Goal: Information Seeking & Learning: Compare options

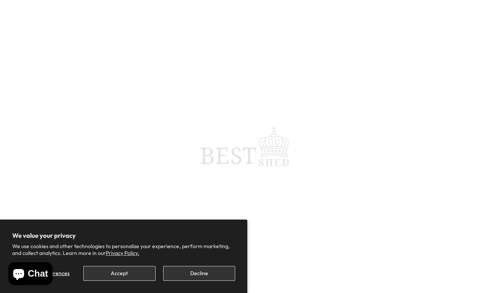
scroll to position [3, 0]
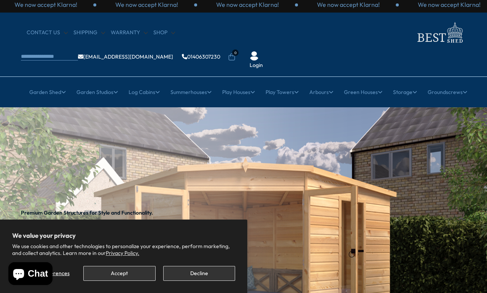
click at [114, 273] on button "Accept" at bounding box center [119, 273] width 72 height 15
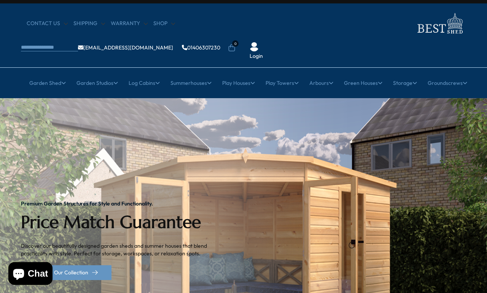
scroll to position [13, 0]
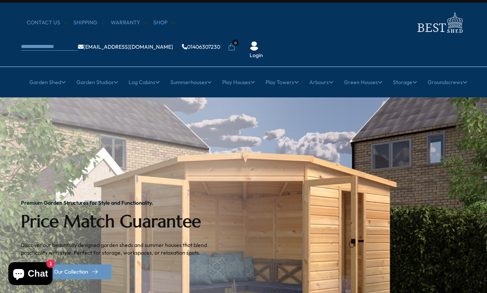
click at [89, 122] on link "All Summerhouses" at bounding box center [90, 128] width 45 height 13
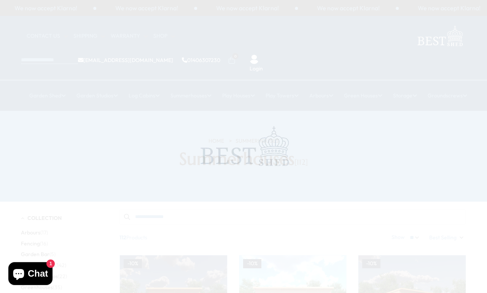
scroll to position [3, 0]
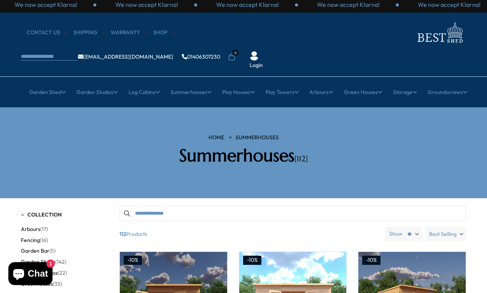
click at [450, 227] on span "Best Selling" at bounding box center [442, 234] width 27 height 14
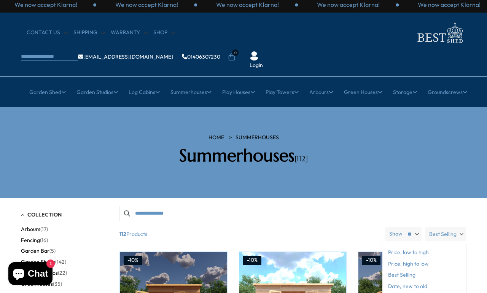
click at [399, 247] on span "Price, low to high" at bounding box center [424, 252] width 84 height 11
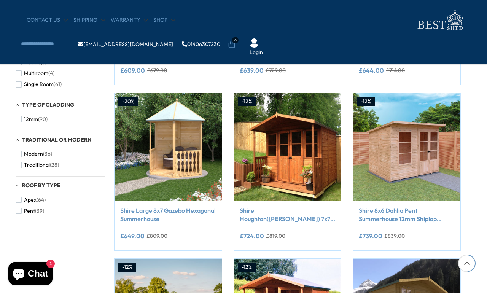
scroll to position [429, 5]
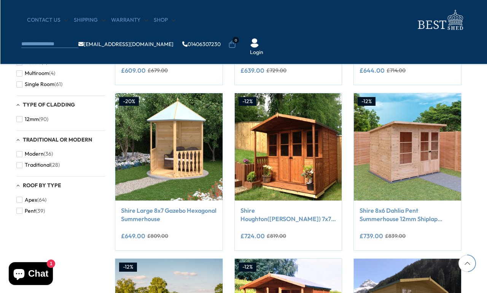
click at [376, 213] on link "Shire 8x6 Dahlia Pent Summerhouse 12mm Shiplap interlock cladding" at bounding box center [407, 214] width 96 height 17
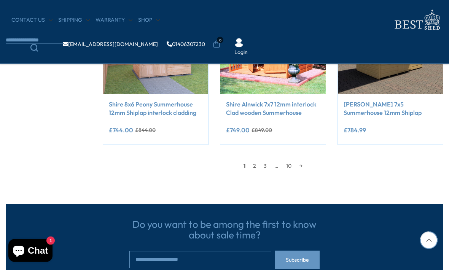
scroll to position [694, 0]
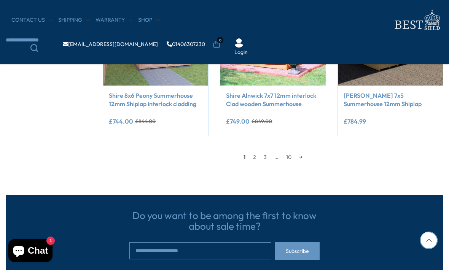
click at [253, 156] on link "2" at bounding box center [254, 156] width 11 height 11
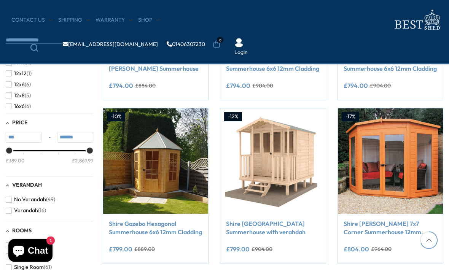
scroll to position [137, 0]
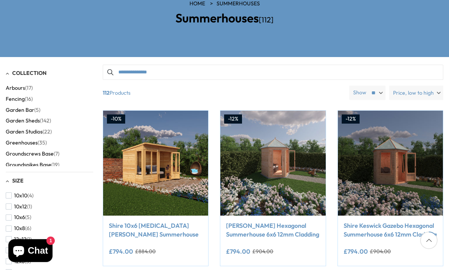
click at [120, 221] on link "Shire 10x6 [MEDICAL_DATA][PERSON_NAME] Summerhouse" at bounding box center [156, 229] width 94 height 17
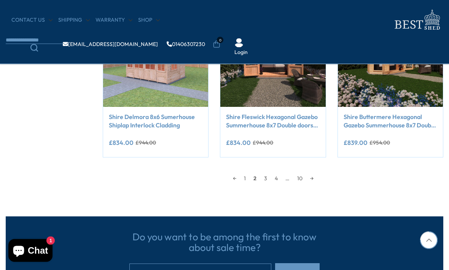
scroll to position [714, 0]
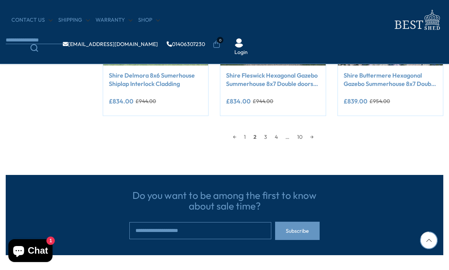
click at [261, 136] on link "3" at bounding box center [265, 136] width 11 height 11
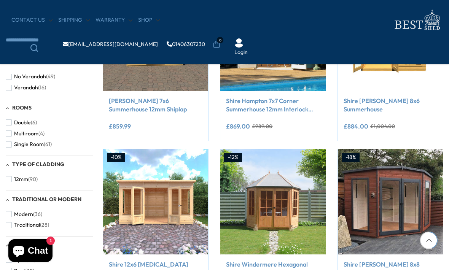
scroll to position [407, 0]
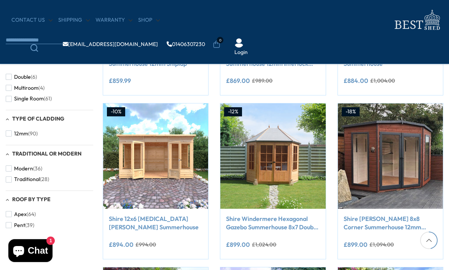
click at [121, 227] on link "Shire 12x6 Alora Pent Summerhouse" at bounding box center [156, 223] width 94 height 17
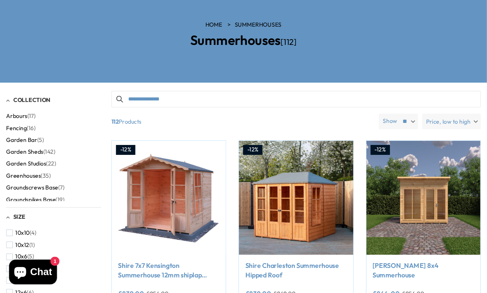
scroll to position [0, 0]
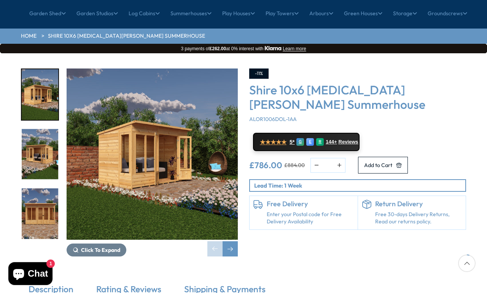
scroll to position [85, 0]
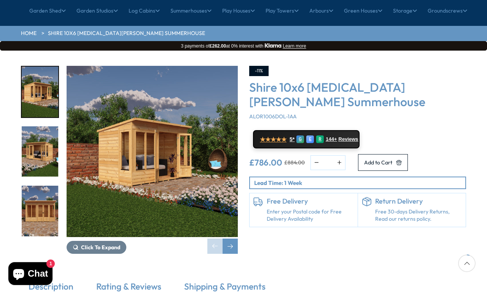
click at [79, 241] on button "Click To Expand" at bounding box center [97, 247] width 60 height 13
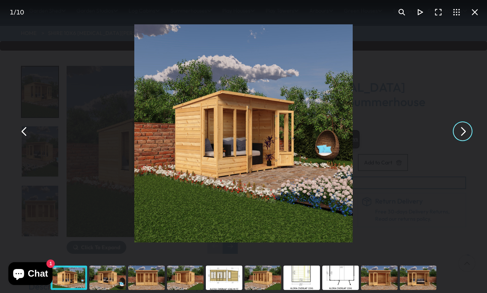
click at [458, 140] on button "You can close this modal content with the ESC key" at bounding box center [462, 131] width 18 height 18
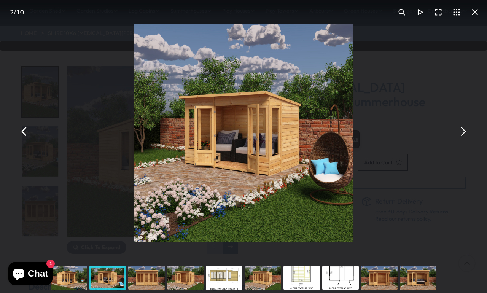
click at [460, 140] on button "You can close this modal content with the ESC key" at bounding box center [462, 131] width 18 height 18
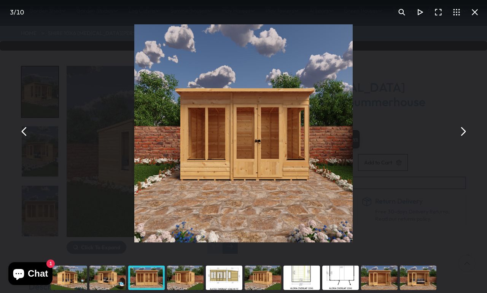
click at [28, 140] on button "You can close this modal content with the ESC key" at bounding box center [24, 131] width 18 height 18
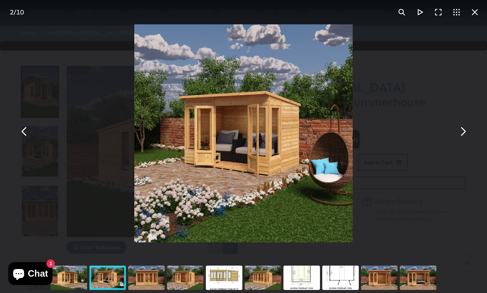
click at [457, 140] on button "You can close this modal content with the ESC key" at bounding box center [462, 131] width 18 height 18
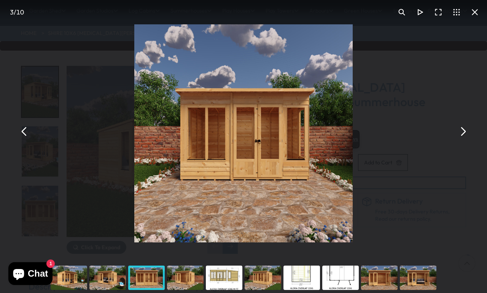
click at [459, 140] on button "You can close this modal content with the ESC key" at bounding box center [462, 131] width 18 height 18
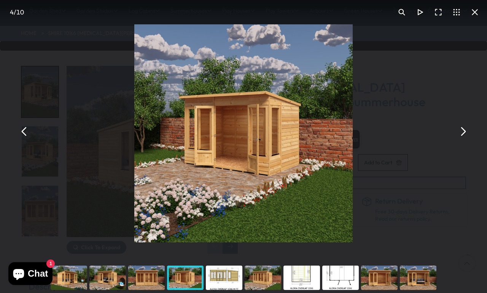
click at [461, 140] on button "You can close this modal content with the ESC key" at bounding box center [462, 131] width 18 height 18
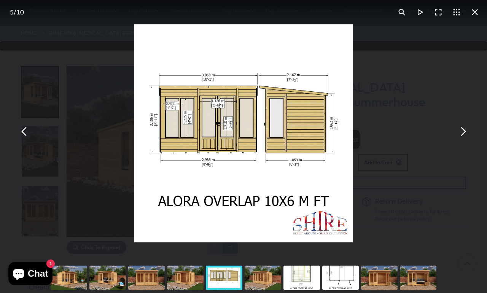
click at [459, 140] on button "You can close this modal content with the ESC key" at bounding box center [462, 131] width 18 height 18
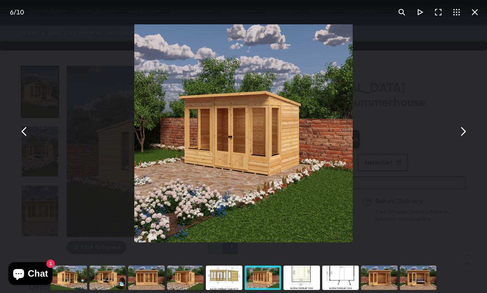
click at [474, 15] on button "You can close this modal content with the ESC key" at bounding box center [475, 12] width 18 height 18
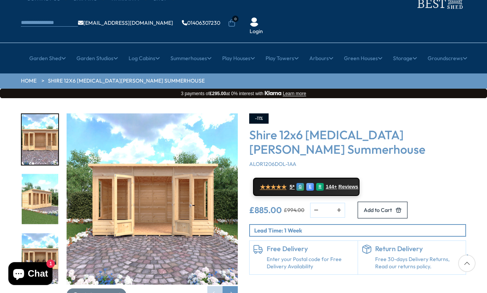
scroll to position [38, 0]
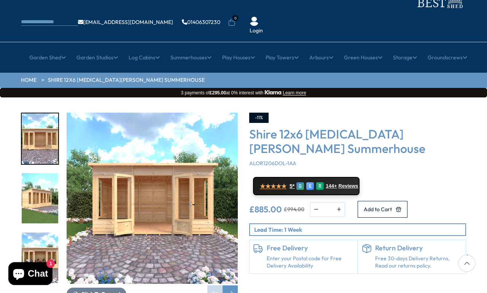
click at [337, 183] on span "144+" at bounding box center [331, 186] width 11 height 6
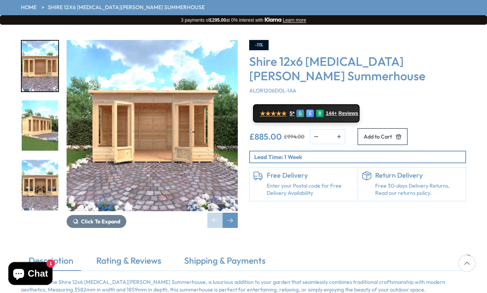
scroll to position [113, 0]
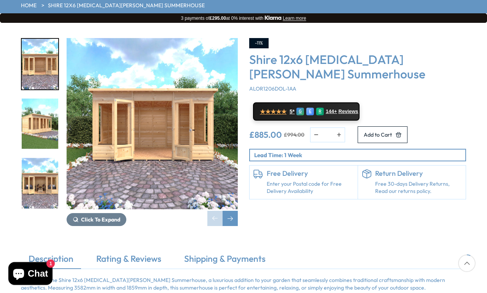
click at [121, 253] on link "Rating & Reviews" at bounding box center [129, 261] width 80 height 16
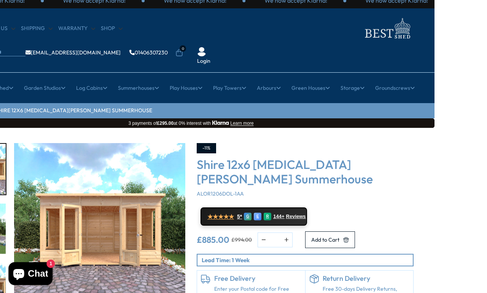
scroll to position [0, 52]
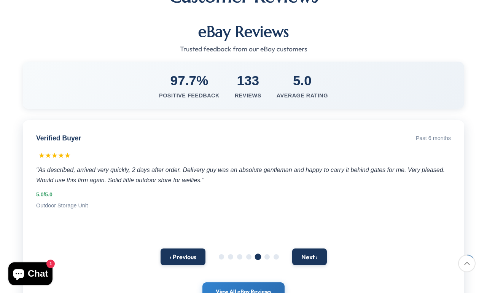
scroll to position [133, 0]
click at [174, 248] on button "‹ Previous" at bounding box center [183, 256] width 45 height 17
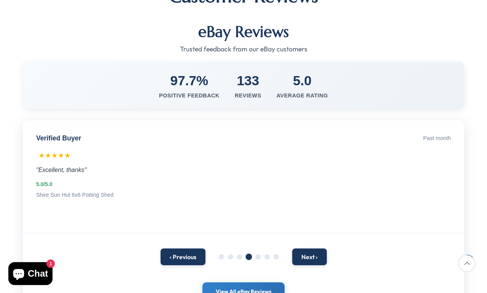
click at [167, 248] on button "‹ Previous" at bounding box center [183, 256] width 45 height 17
click at [168, 248] on button "‹ Previous" at bounding box center [183, 256] width 45 height 17
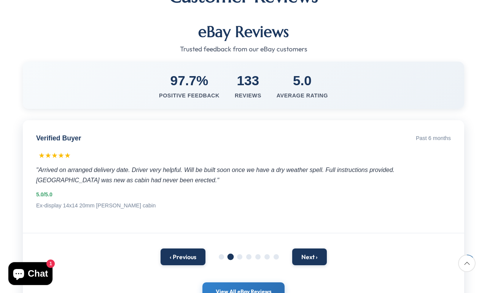
click at [167, 248] on button "‹ Previous" at bounding box center [183, 256] width 45 height 17
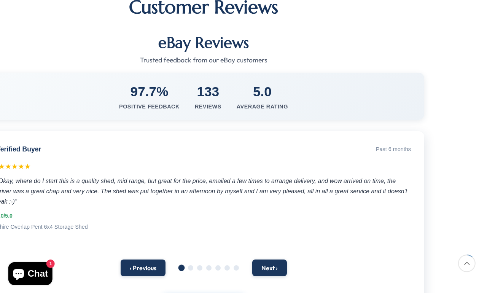
scroll to position [122, 40]
click at [267, 259] on button "Next ›" at bounding box center [269, 267] width 35 height 17
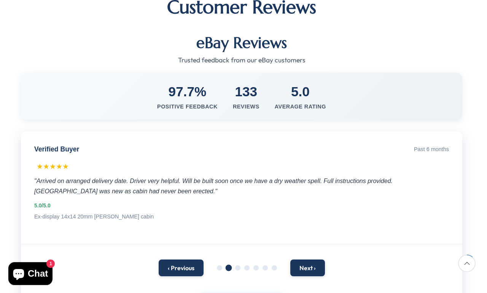
scroll to position [122, 3]
click at [300, 259] on button "Next ›" at bounding box center [306, 267] width 35 height 17
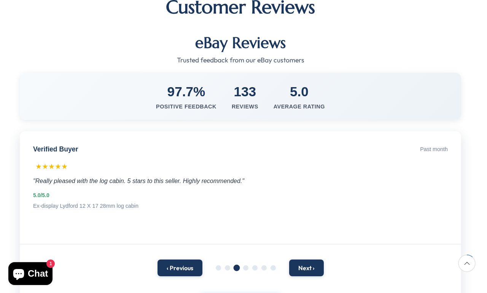
click at [300, 259] on button "Next ›" at bounding box center [306, 267] width 35 height 17
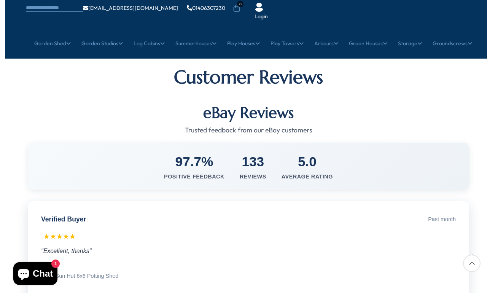
scroll to position [0, 0]
